Goal: Task Accomplishment & Management: Complete application form

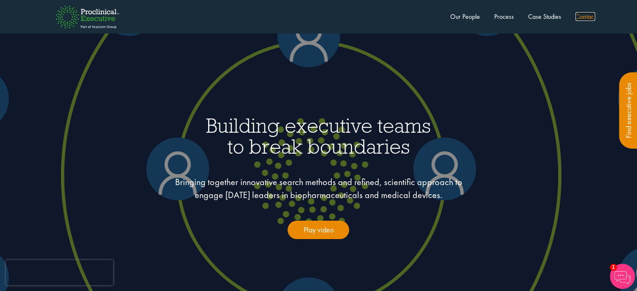
click at [581, 19] on link "Contact" at bounding box center [585, 16] width 20 height 9
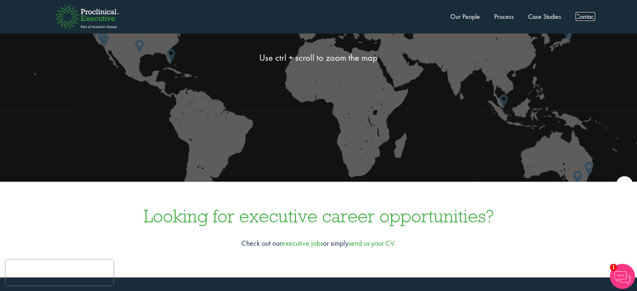
scroll to position [2312, 0]
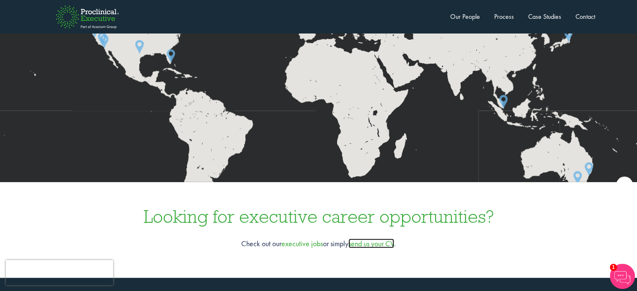
click at [361, 239] on link "send us your CV" at bounding box center [371, 244] width 46 height 10
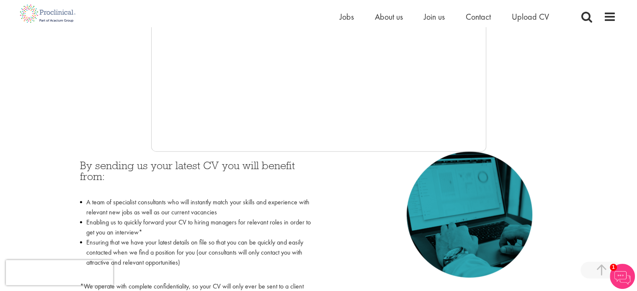
scroll to position [273, 0]
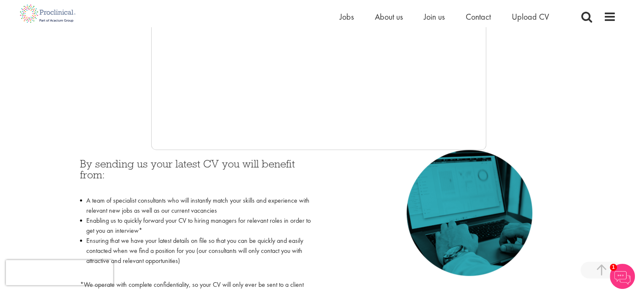
click at [139, 96] on div at bounding box center [318, 24] width 594 height 251
click at [252, 165] on h3 "By sending us your latest CV you will benefit from:" at bounding box center [196, 174] width 232 height 33
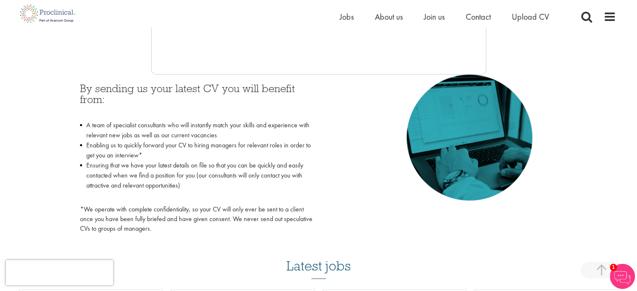
scroll to position [348, 0]
